Goal: Register for event/course

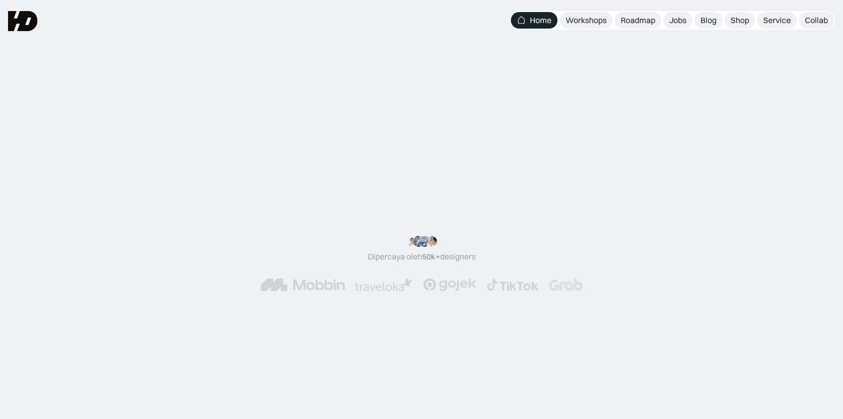
click at [453, 128] on span "&" at bounding box center [442, 144] width 22 height 48
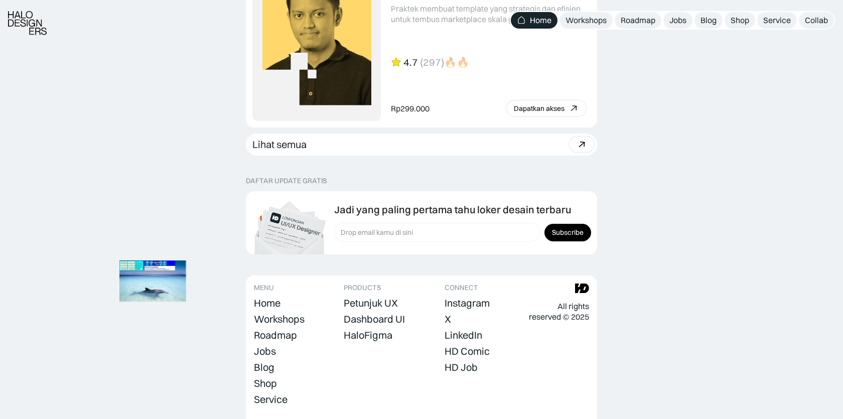
scroll to position [2831, 0]
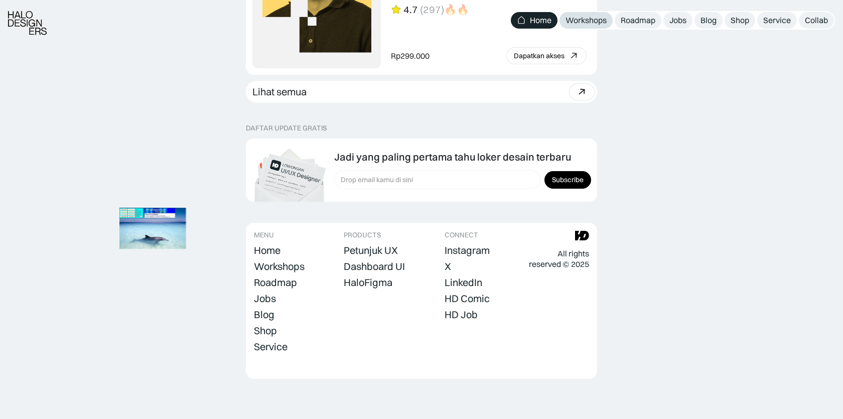
click at [594, 16] on div "Workshops" at bounding box center [585, 20] width 41 height 11
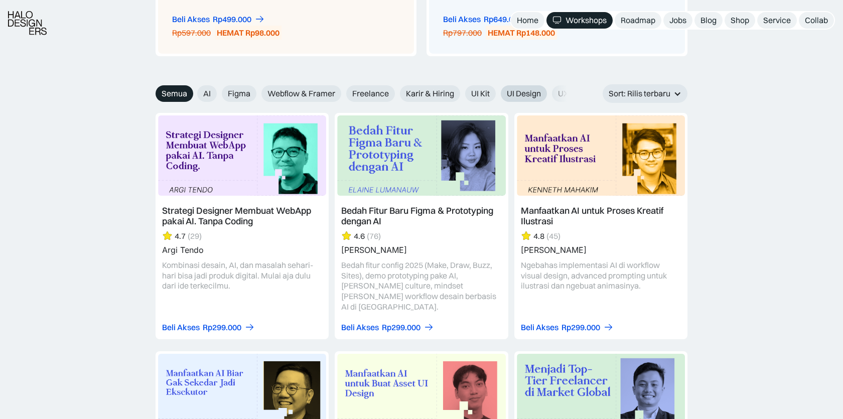
scroll to position [1114, 0]
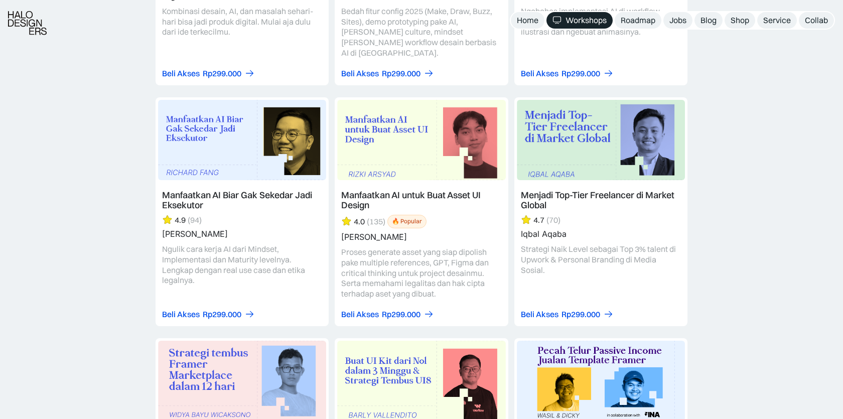
scroll to position [1349, 0]
